Goal: Information Seeking & Learning: Learn about a topic

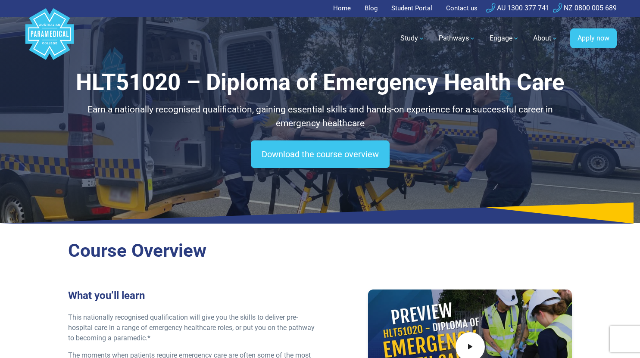
scroll to position [17, 0]
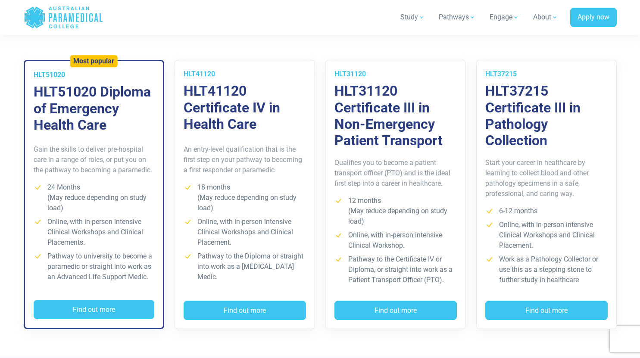
scroll to position [629, 0]
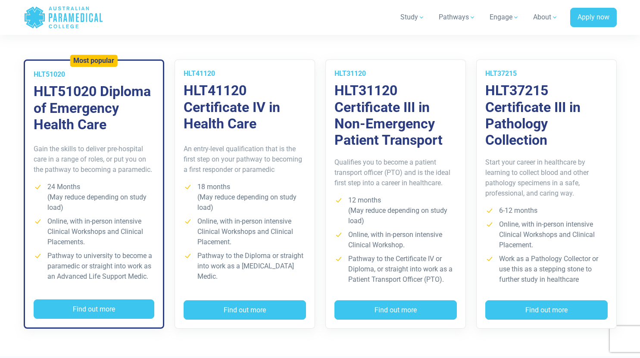
click at [312, 118] on div "HLT41120 HLT41120 Certificate IV in Health Care" at bounding box center [245, 96] width 140 height 72
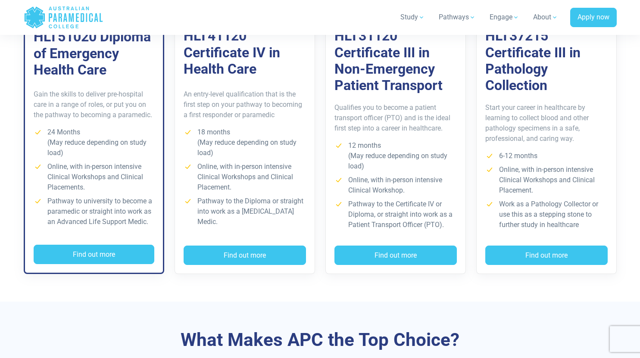
scroll to position [684, 0]
click at [115, 289] on div "Training & Courses Our self-paced courses let you study online in your own time…" at bounding box center [320, 116] width 603 height 370
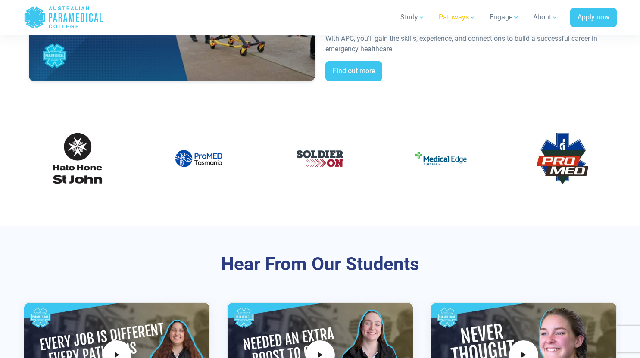
scroll to position [1850, 0]
